Goal: Information Seeking & Learning: Learn about a topic

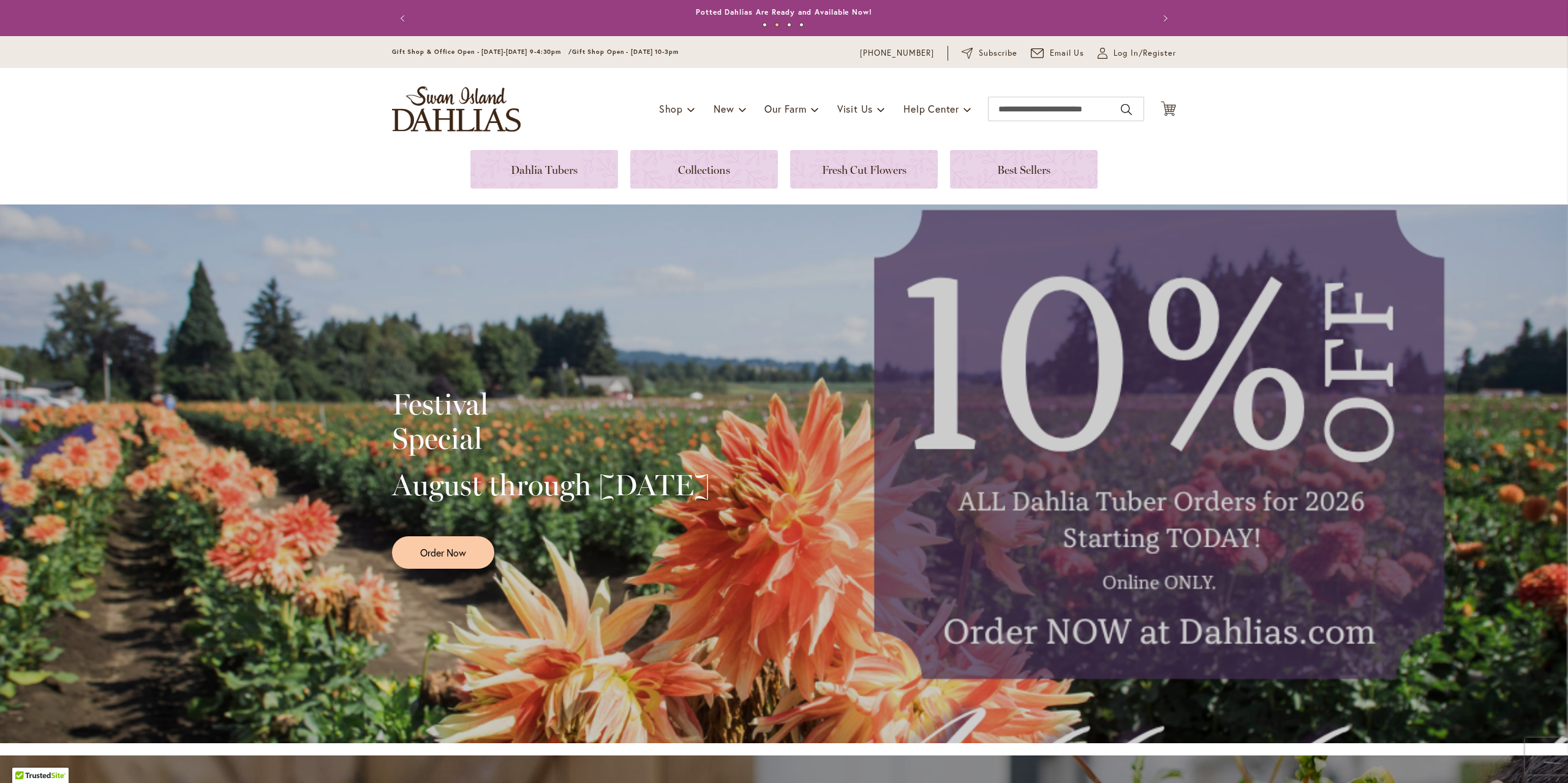
click at [1279, 146] on header "Skip to Content Gift Shop & Office Open - [DATE]-[DATE] 9-4:30pm / Gift Shop Op…" at bounding box center [784, 93] width 1568 height 114
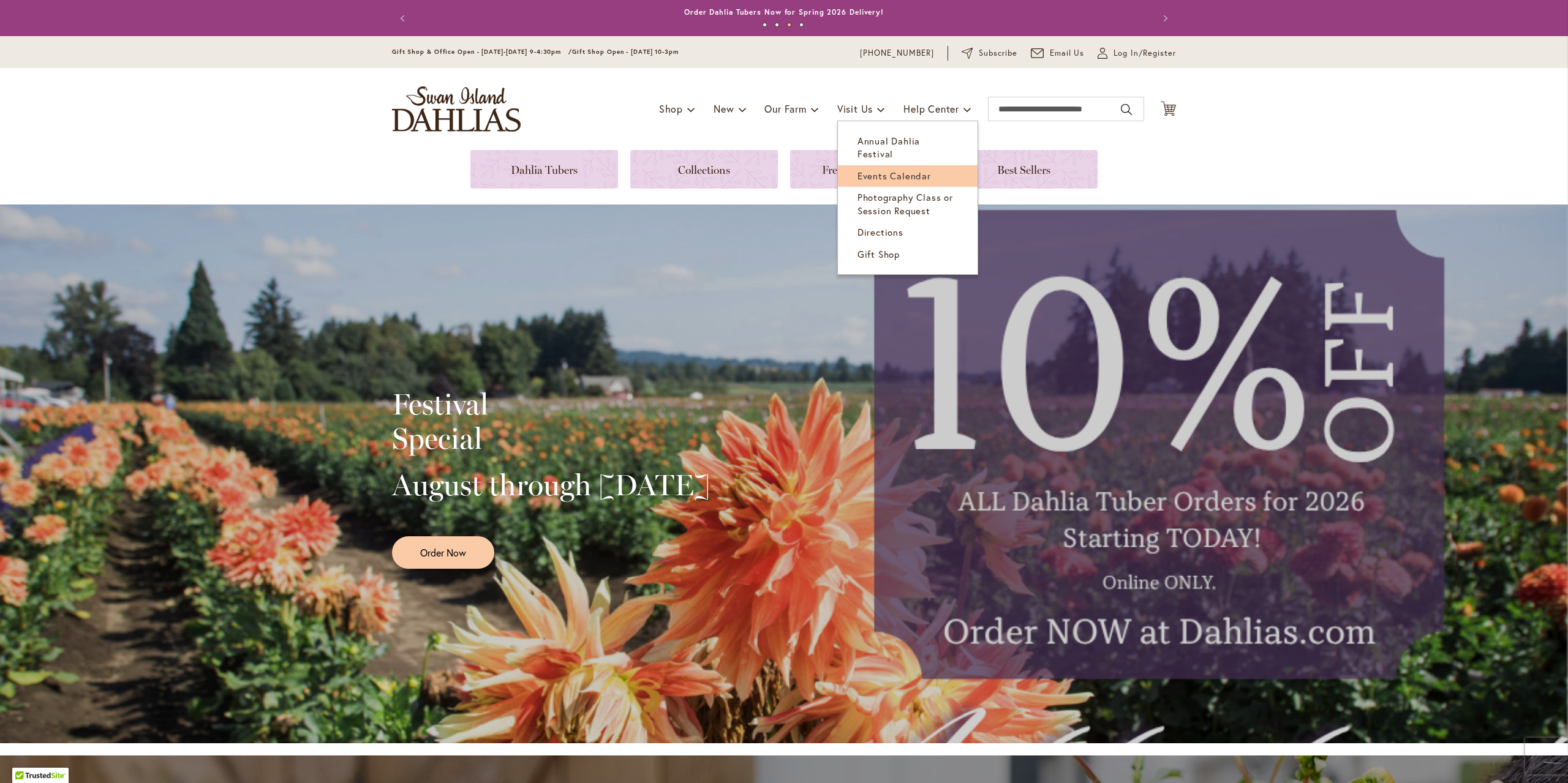
click at [863, 169] on span "Events Calendar" at bounding box center [894, 176] width 73 height 12
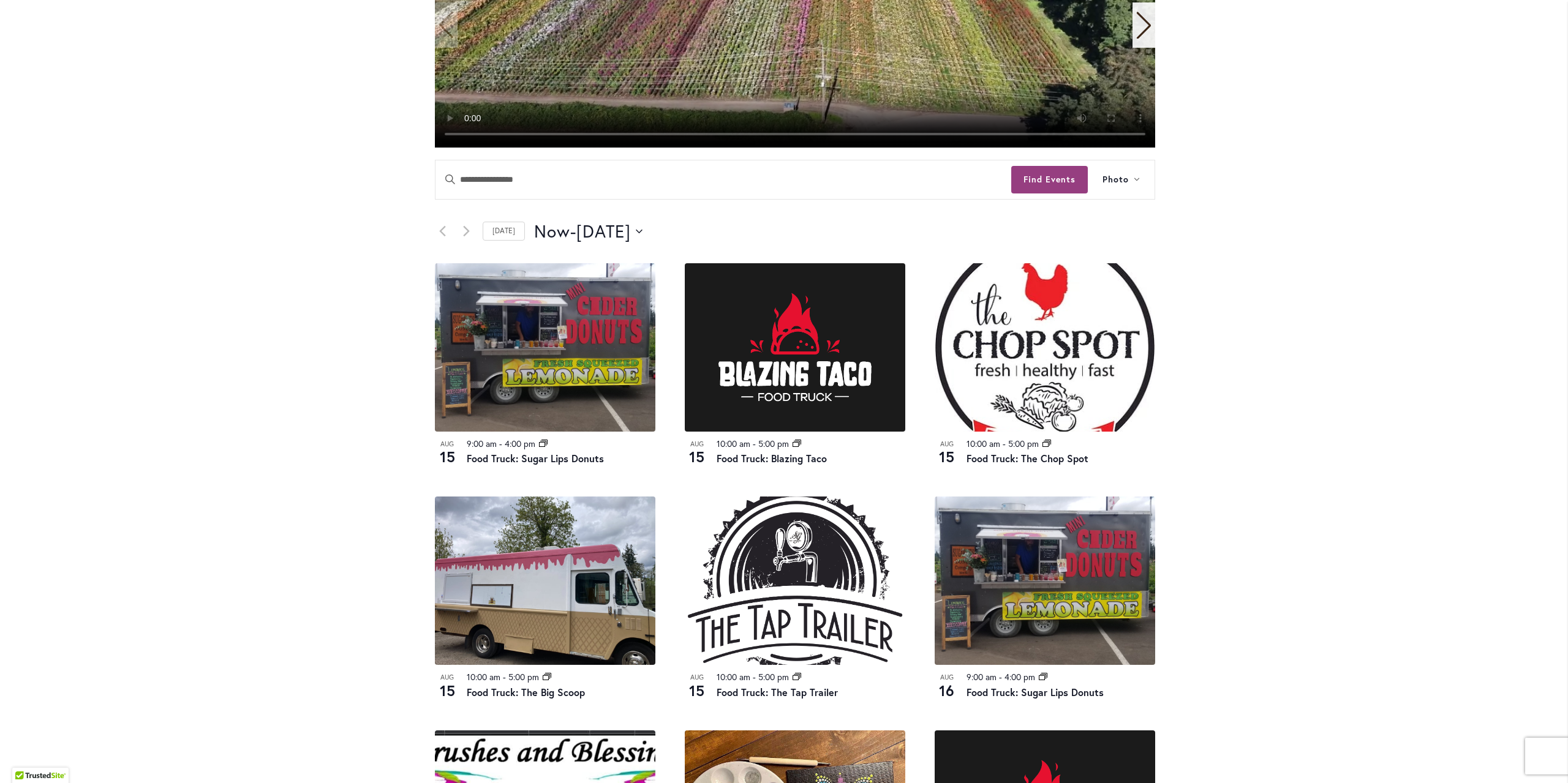
click at [1324, 337] on div "Skip to Content Gift Shop & Office Open - [DATE]-[DATE] 9-4:30pm / Gift Shop Op…" at bounding box center [784, 540] width 1568 height 1866
click at [1326, 335] on div "Skip to Content Gift Shop & Office Open - [DATE]-[DATE] 9-4:30pm / Gift Shop Op…" at bounding box center [784, 540] width 1568 height 1866
